Goal: Task Accomplishment & Management: Complete application form

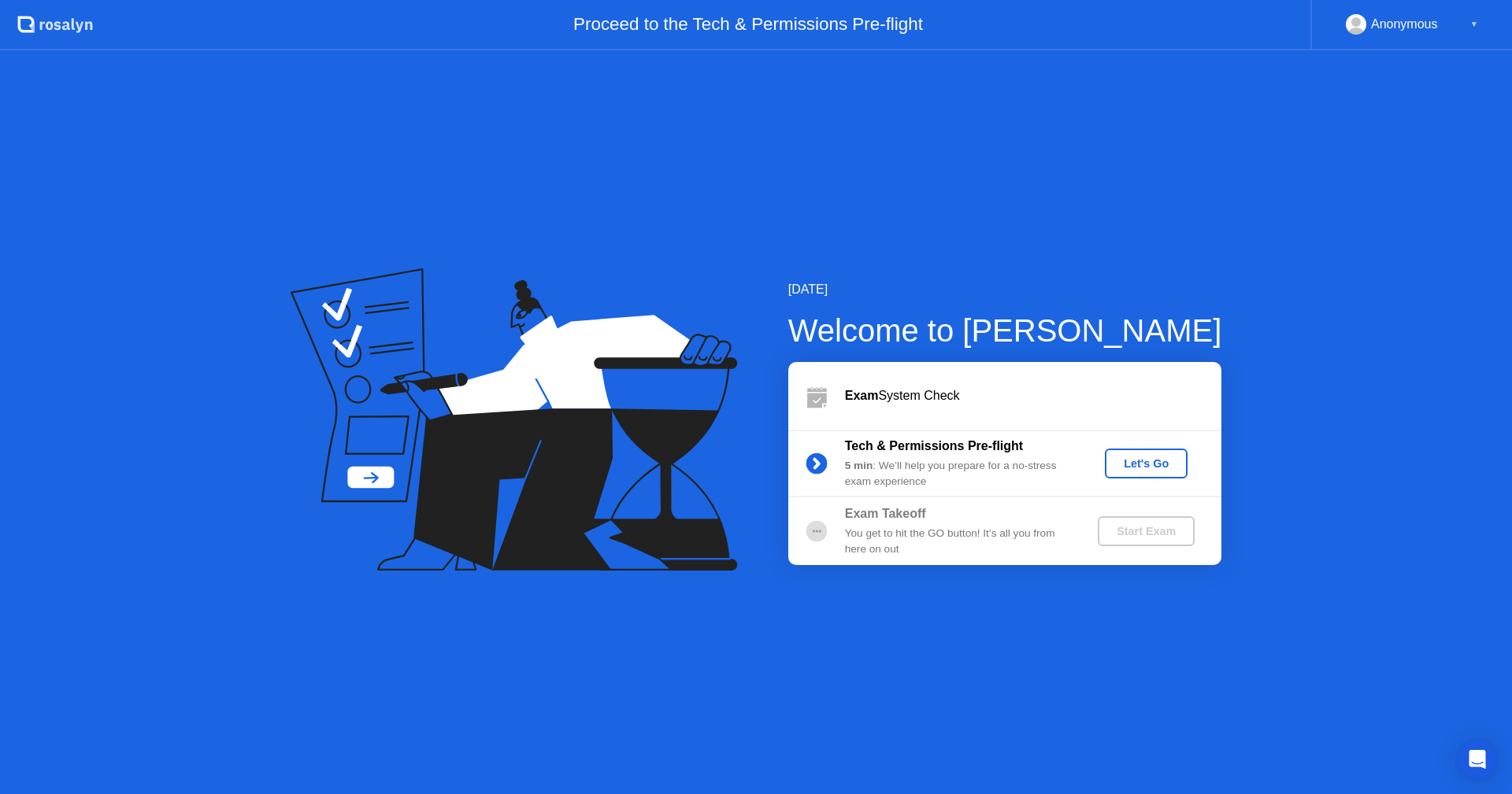
click at [1163, 467] on div "Let's Go" at bounding box center [1146, 463] width 70 height 13
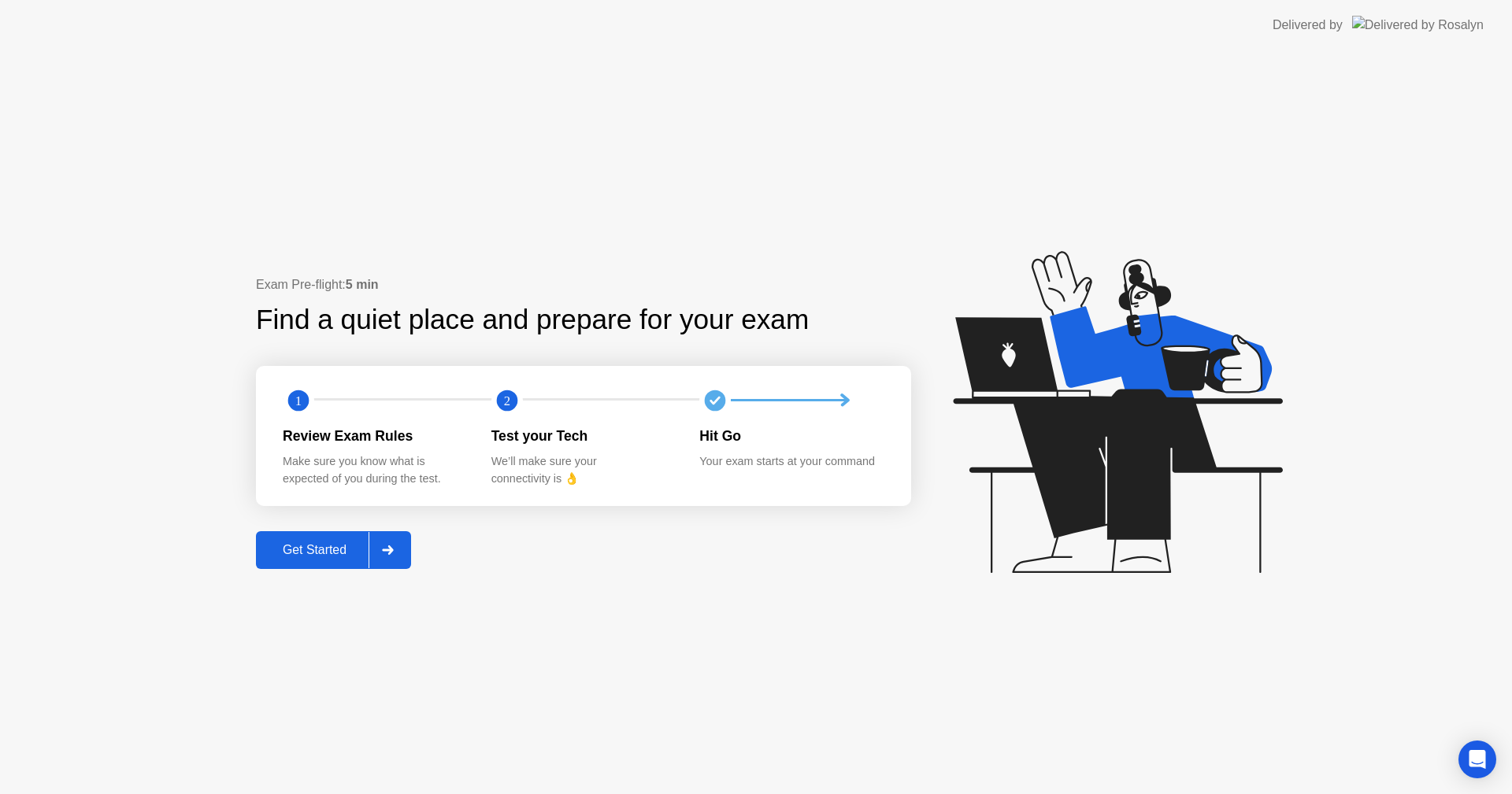
click at [326, 560] on button "Get Started" at bounding box center [333, 550] width 155 height 38
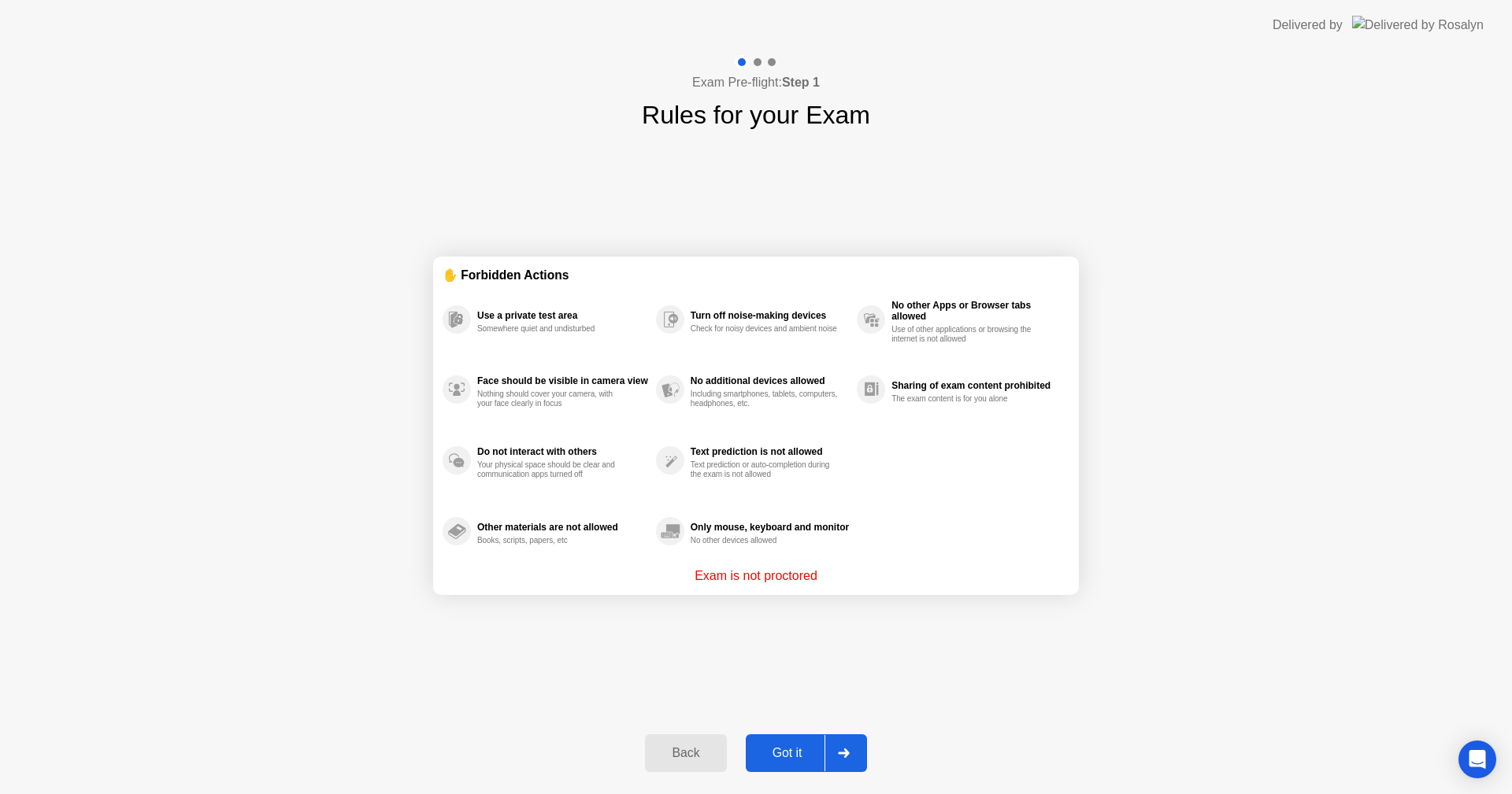
click at [793, 746] on div "Got it" at bounding box center [788, 753] width 74 height 15
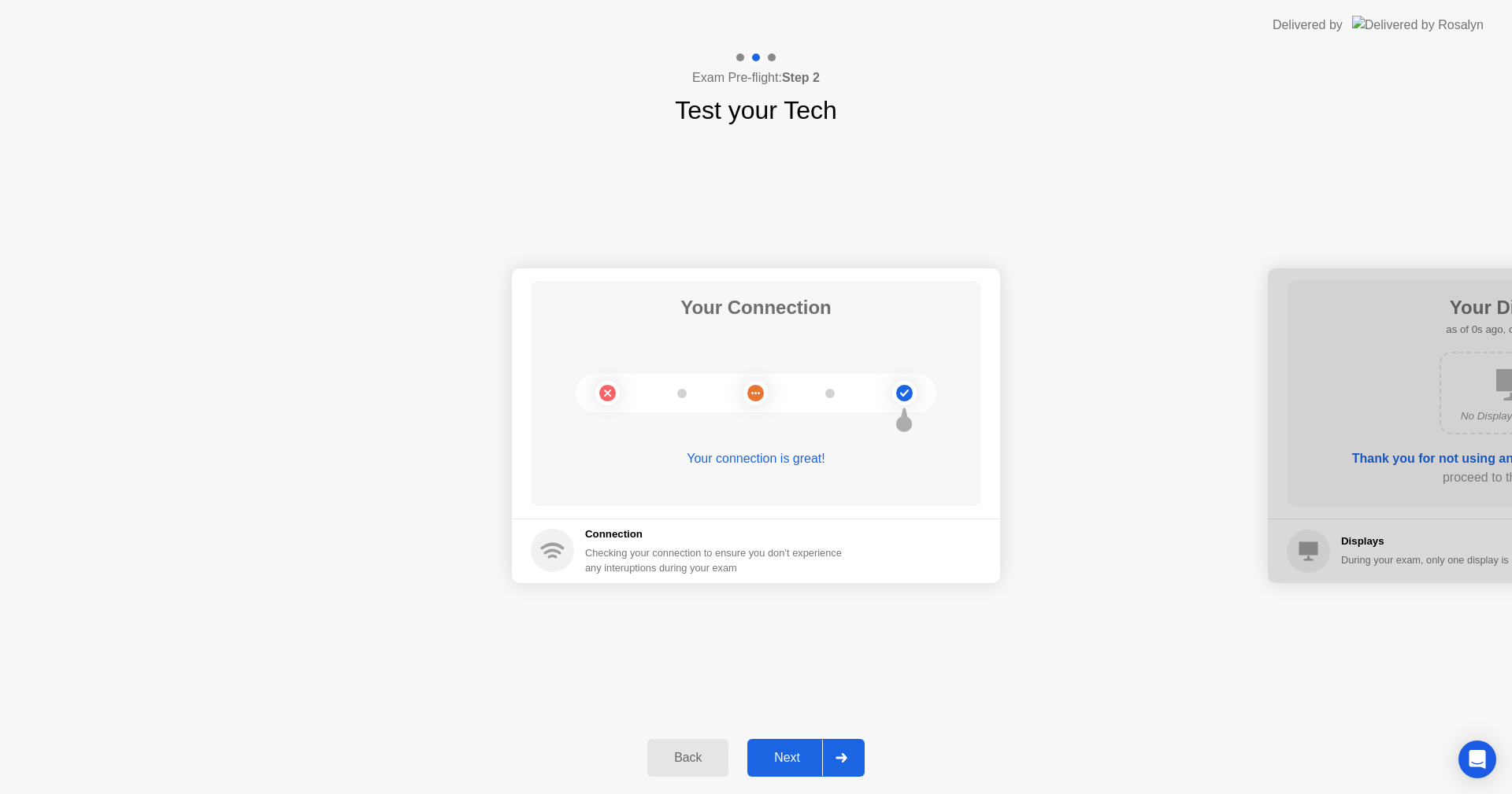
click at [793, 754] on div "Next" at bounding box center [787, 758] width 70 height 15
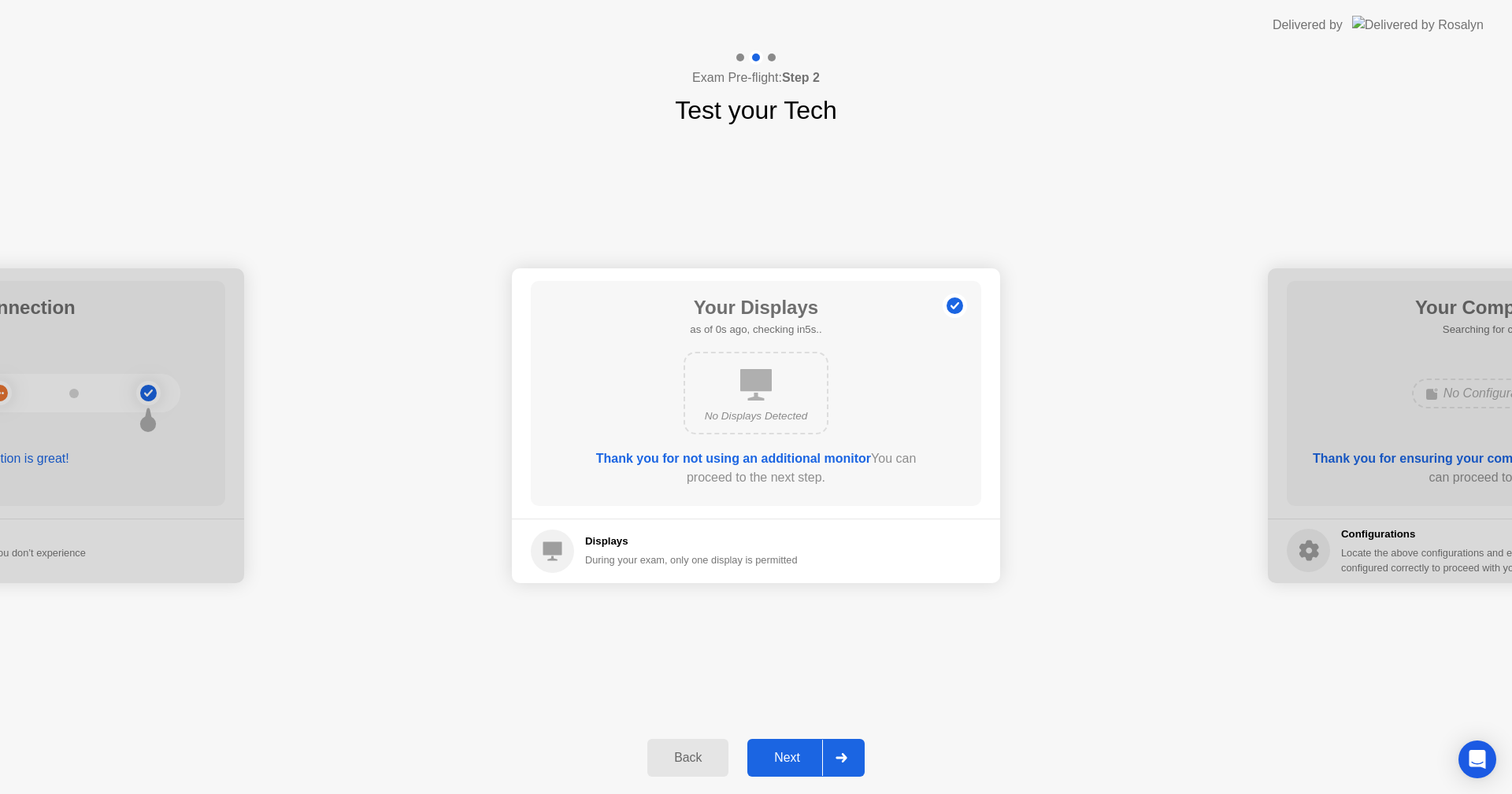
click at [793, 754] on div "Next" at bounding box center [787, 758] width 70 height 15
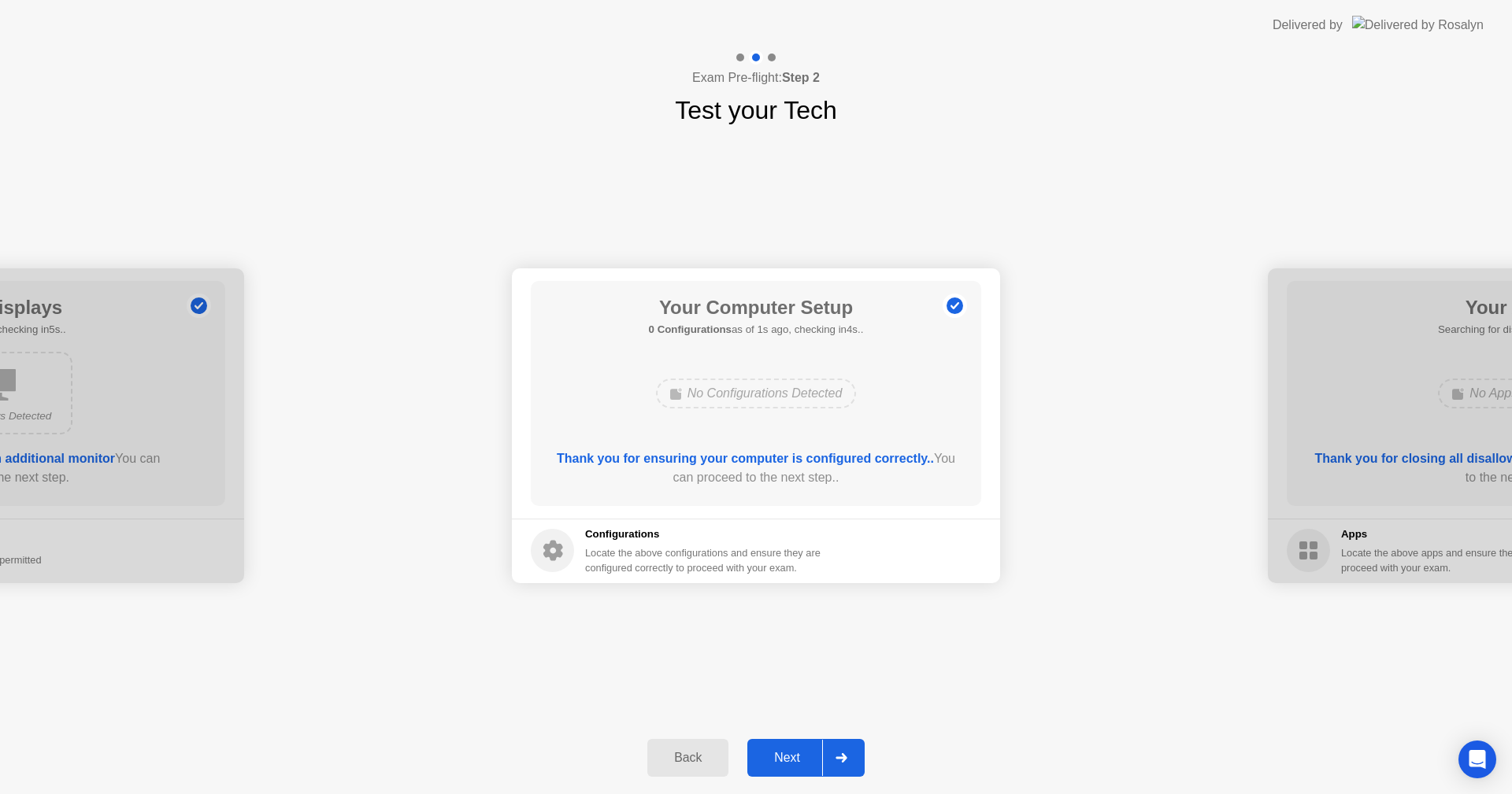
click at [793, 754] on div "Next" at bounding box center [787, 758] width 70 height 15
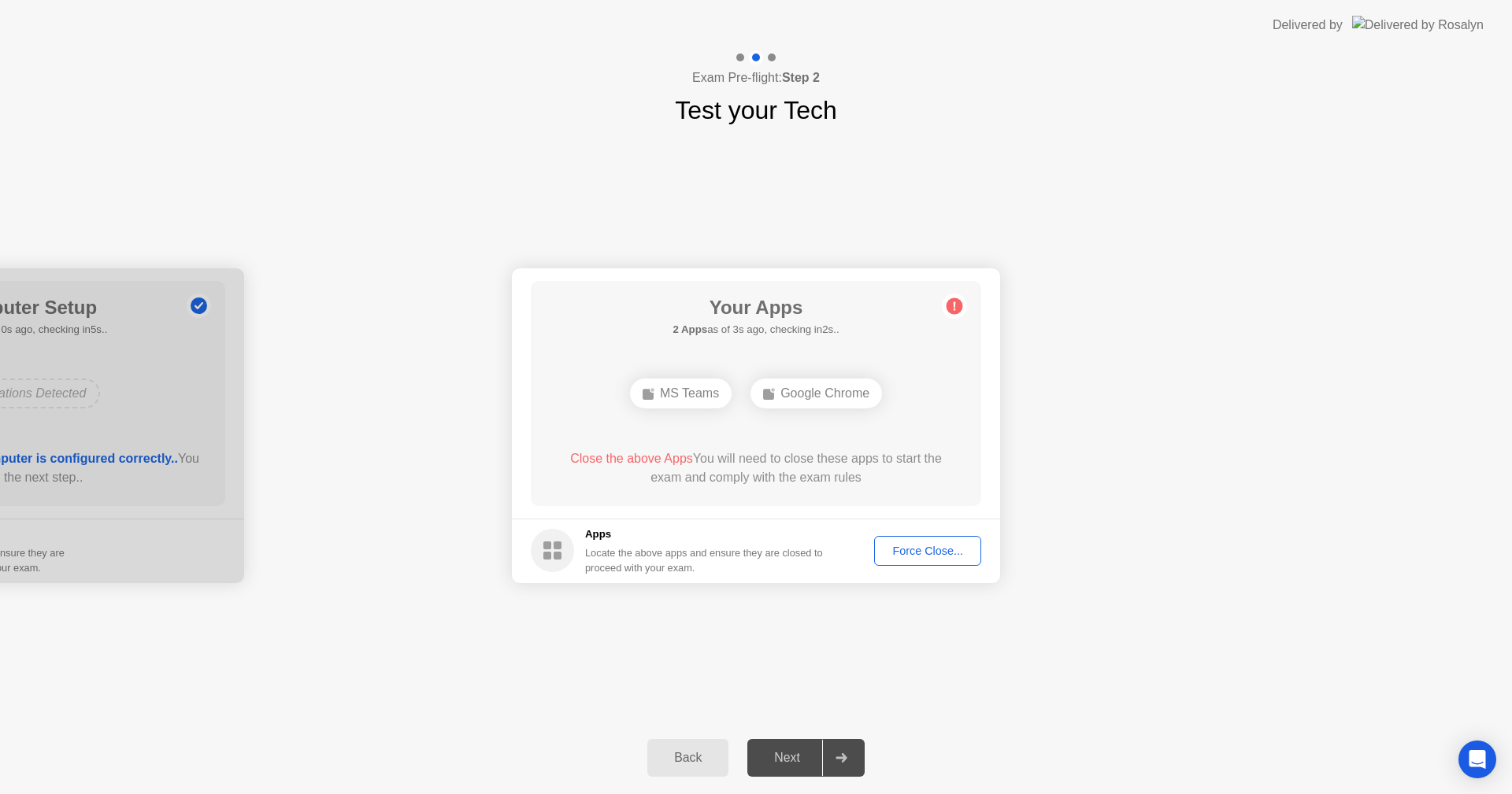
click at [892, 558] on div "Force Close..." at bounding box center [927, 551] width 96 height 13
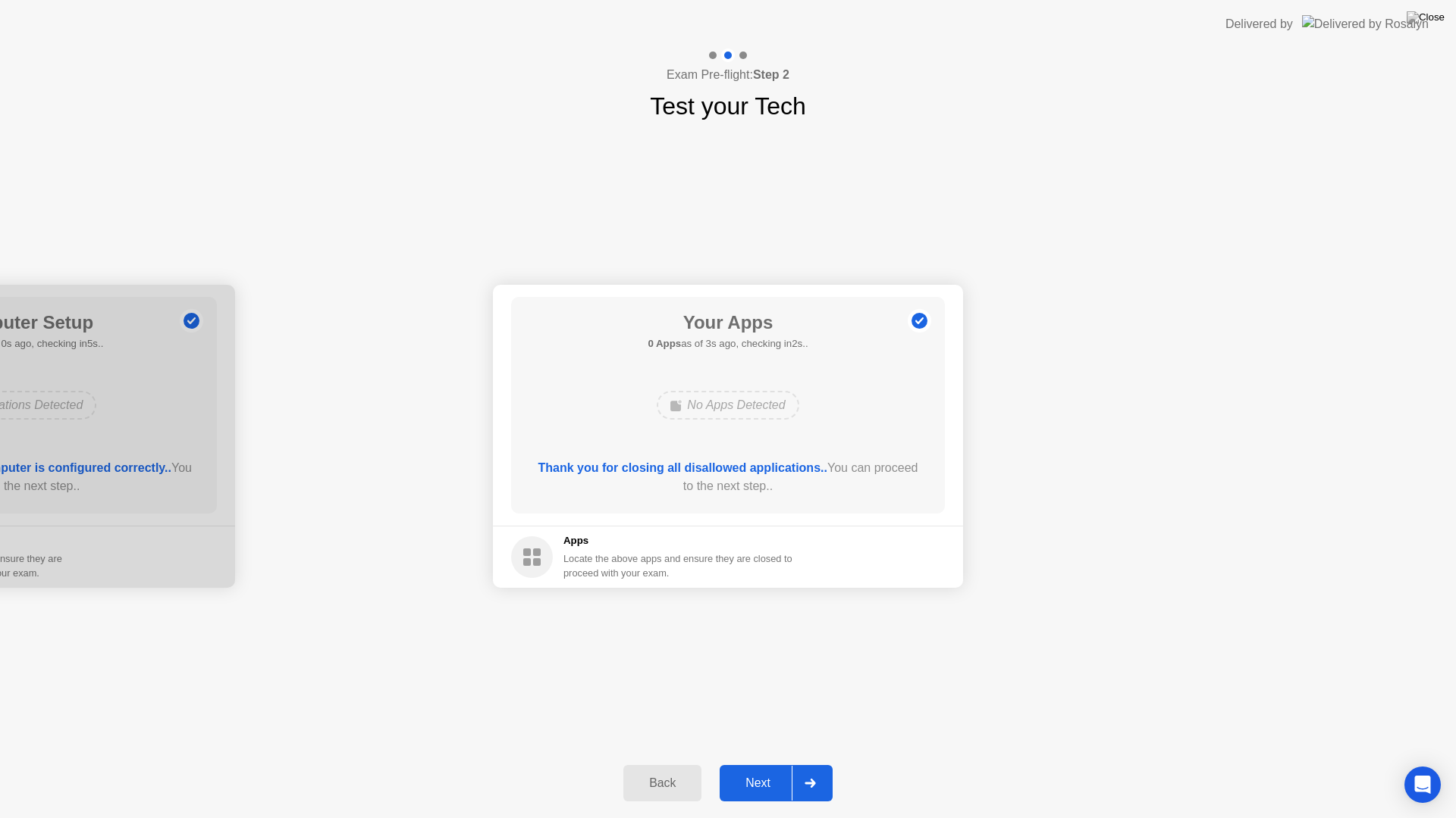
click at [753, 764] on div "Next" at bounding box center [758, 783] width 68 height 14
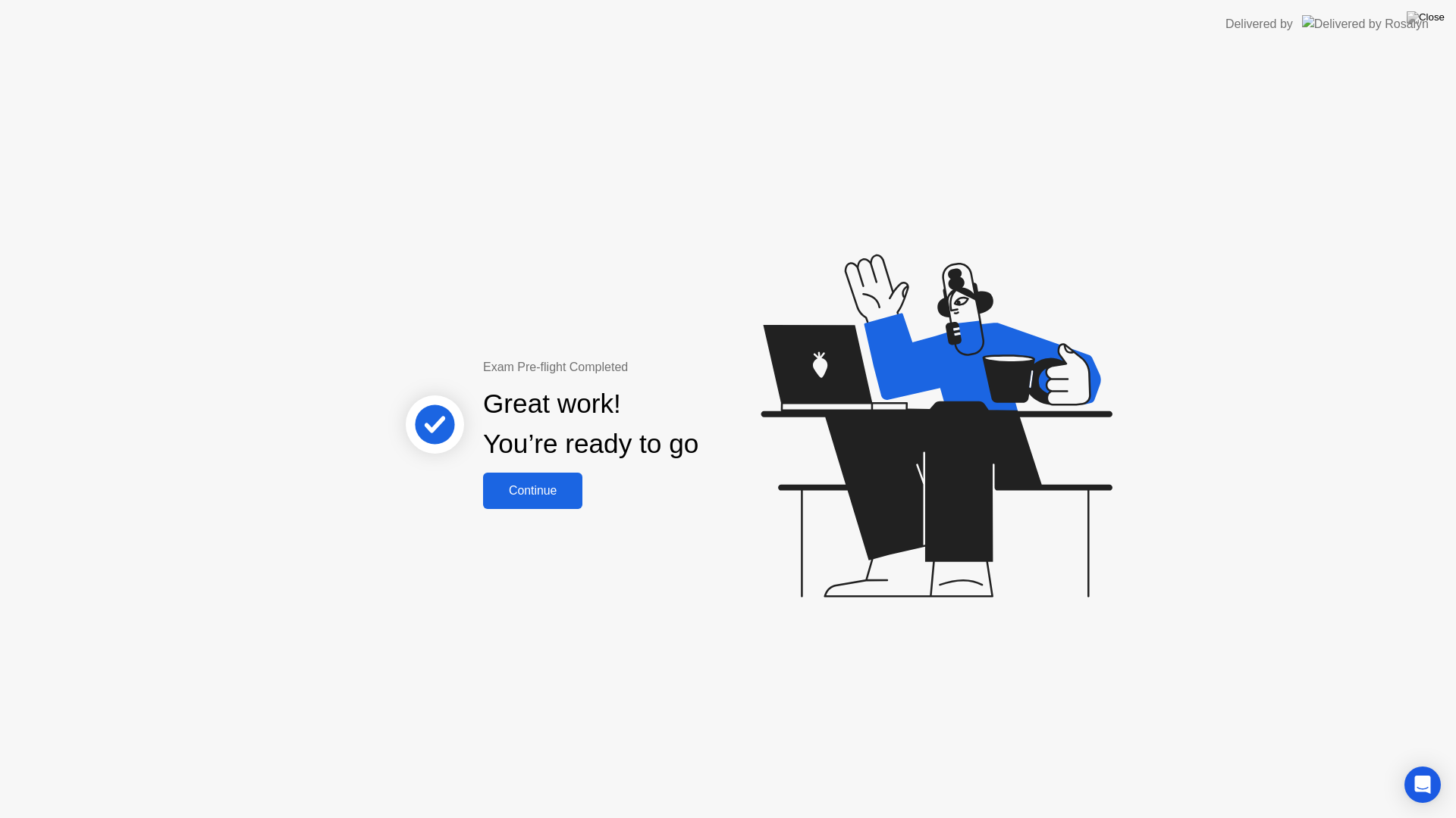
click at [560, 497] on div "Continue" at bounding box center [533, 491] width 90 height 14
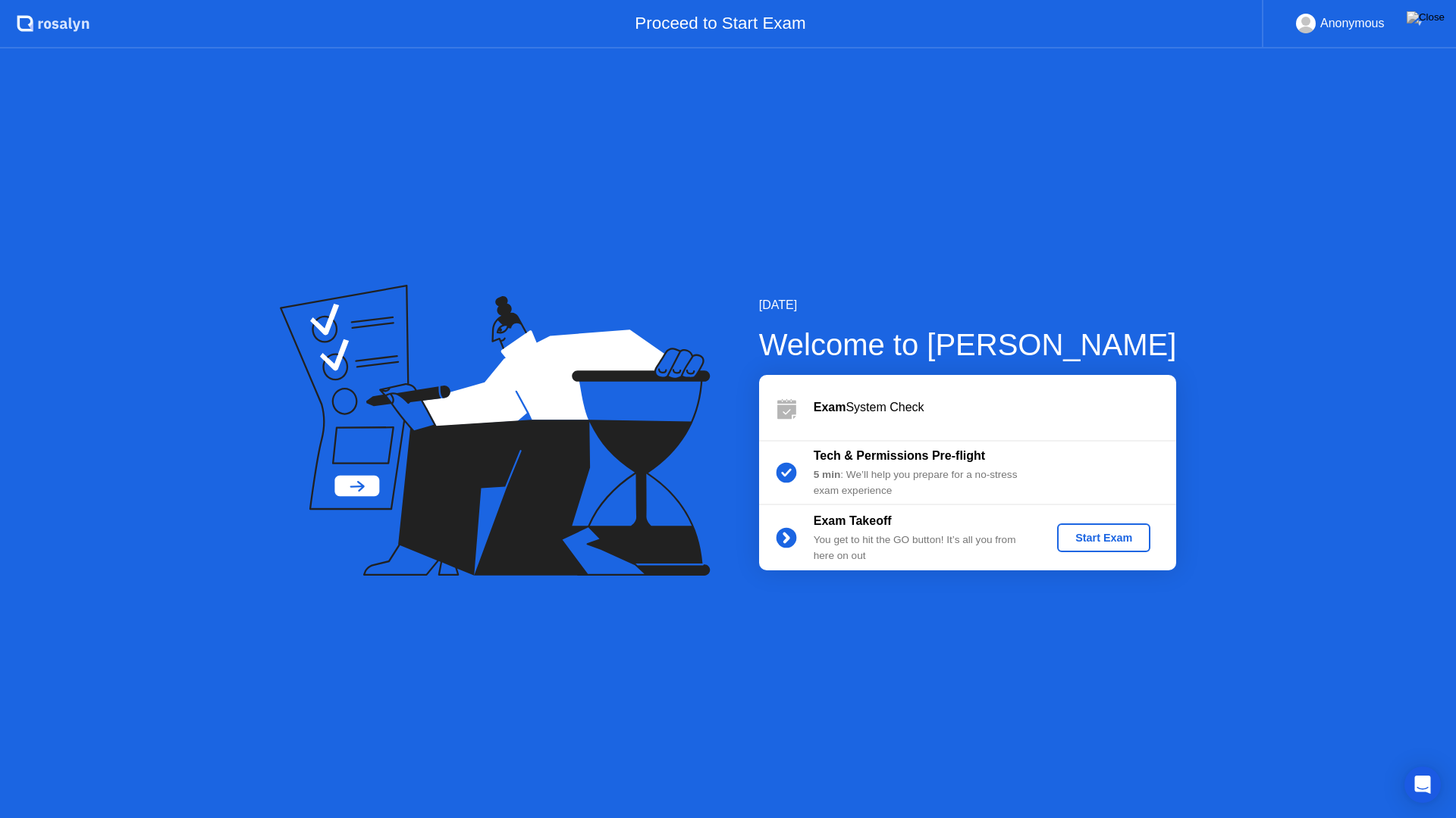
click at [1101, 537] on div "Start Exam" at bounding box center [1103, 538] width 82 height 12
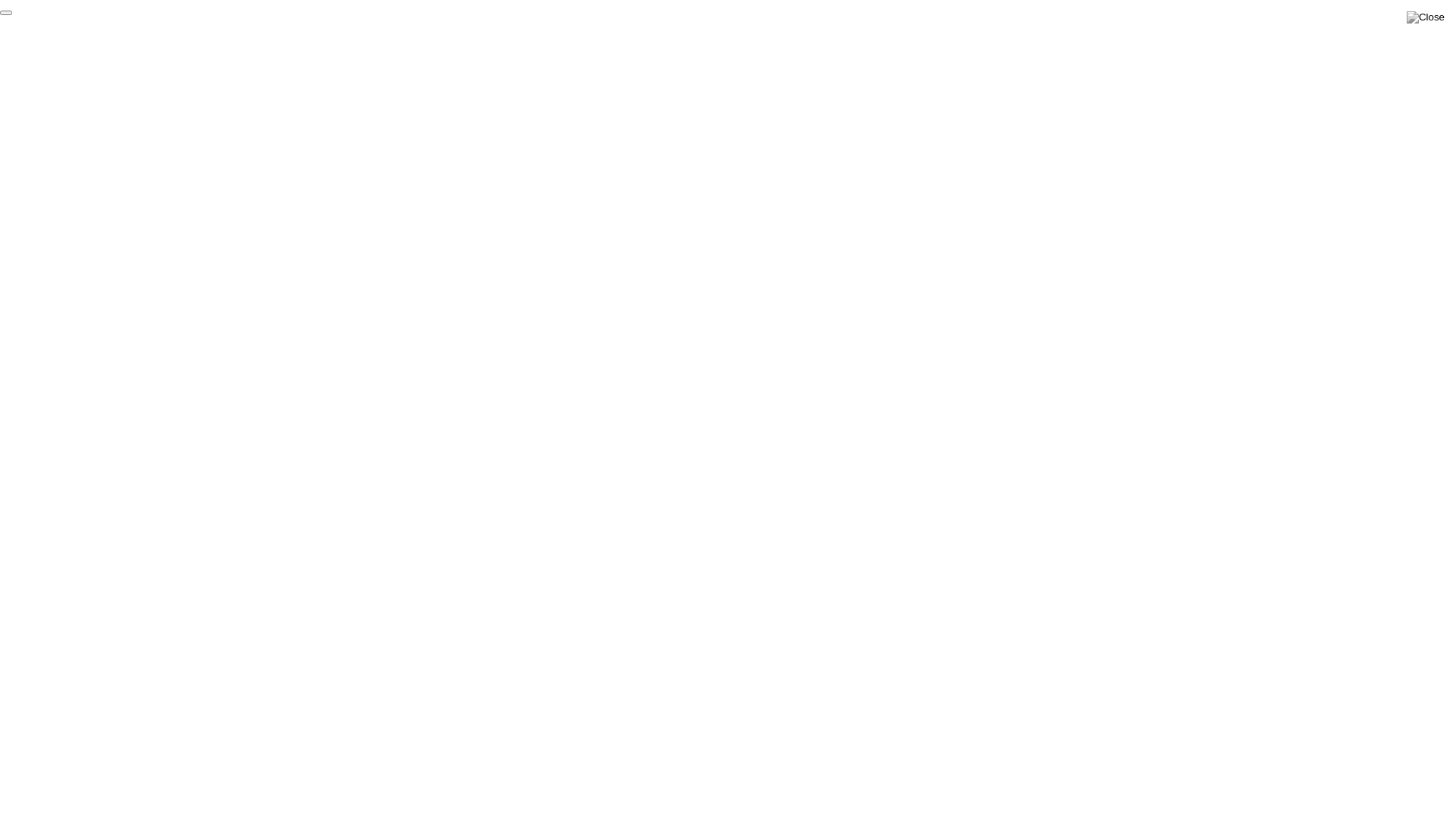
click div "End Proctoring Session"
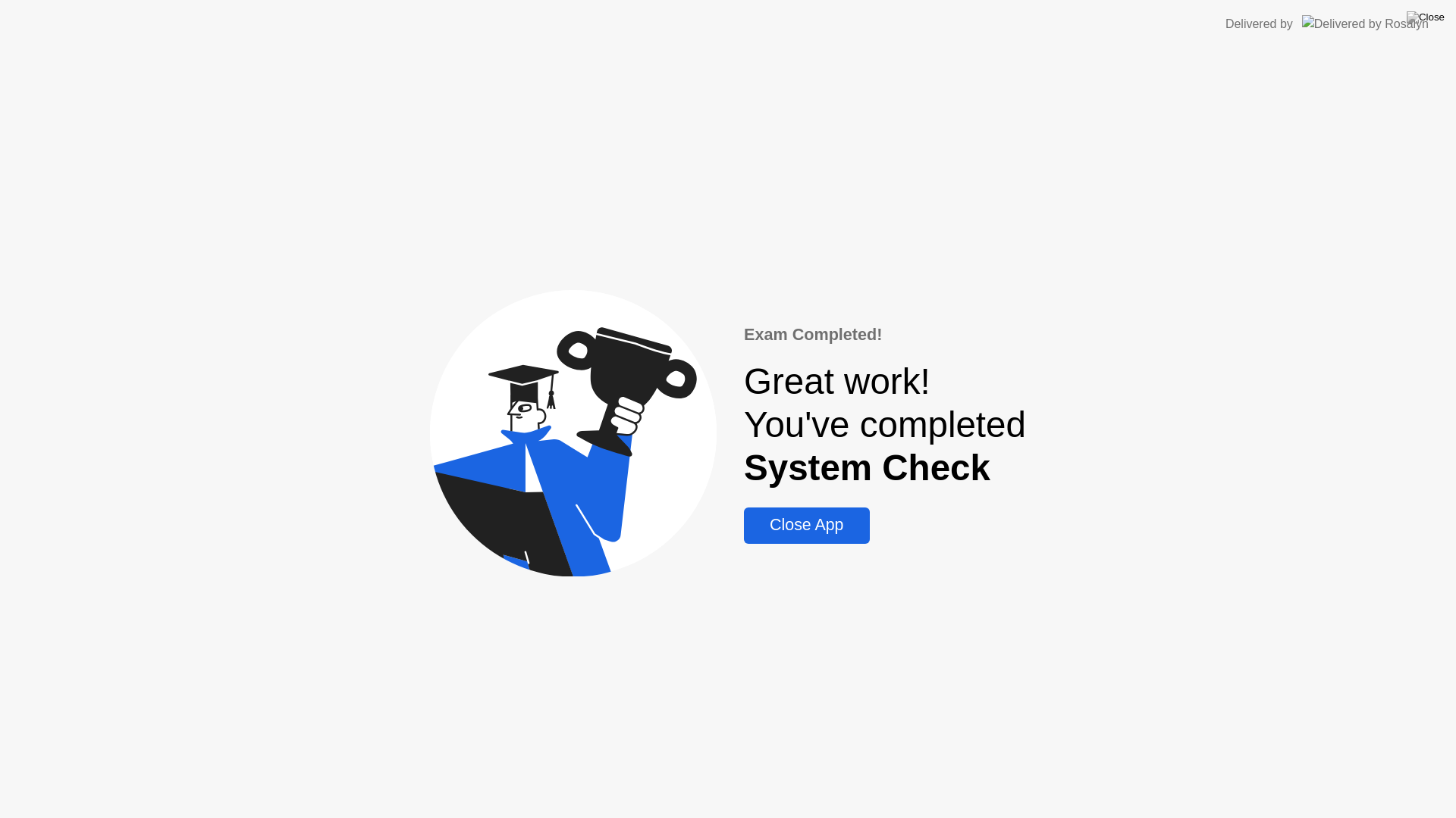
click at [828, 531] on div "Close App" at bounding box center [806, 526] width 116 height 19
